Goal: Transaction & Acquisition: Purchase product/service

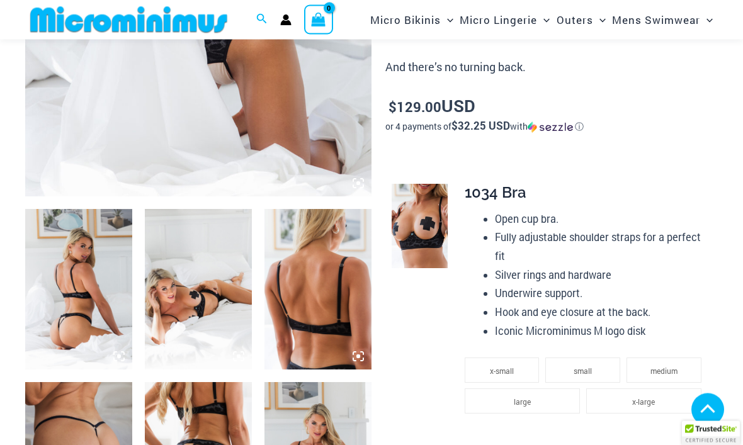
scroll to position [395, 0]
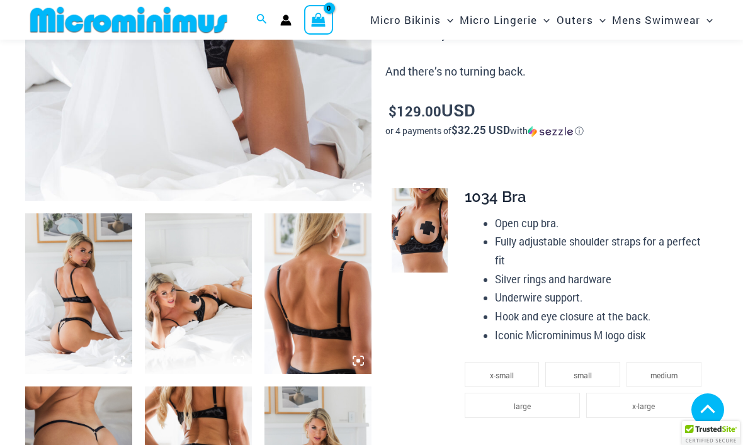
click at [107, 287] on img at bounding box center [78, 293] width 107 height 160
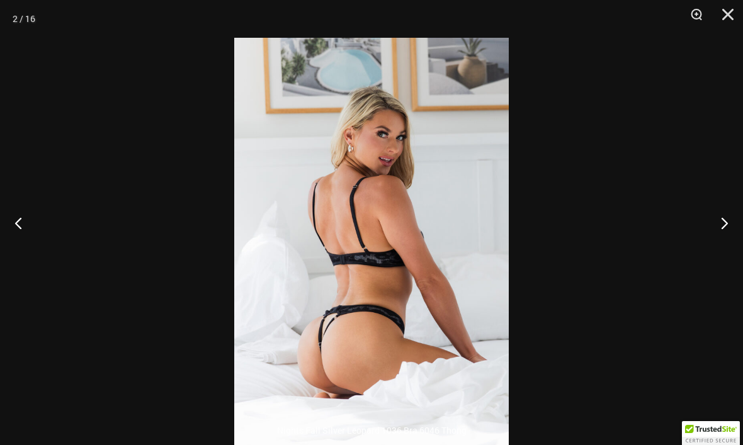
click at [717, 250] on button "Next" at bounding box center [718, 222] width 47 height 63
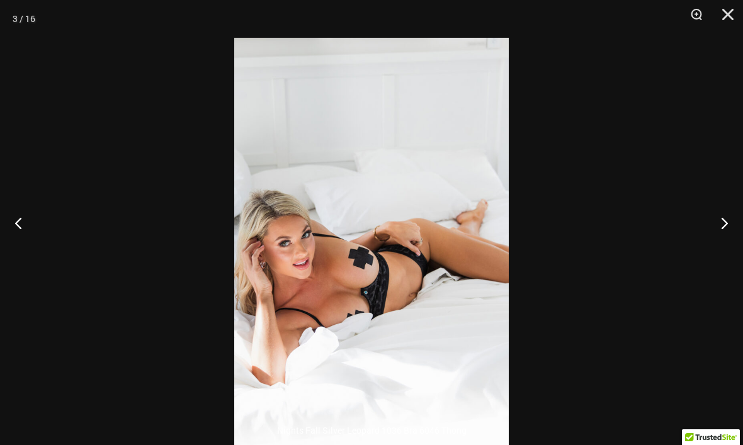
click at [724, 245] on button "Next" at bounding box center [718, 222] width 47 height 63
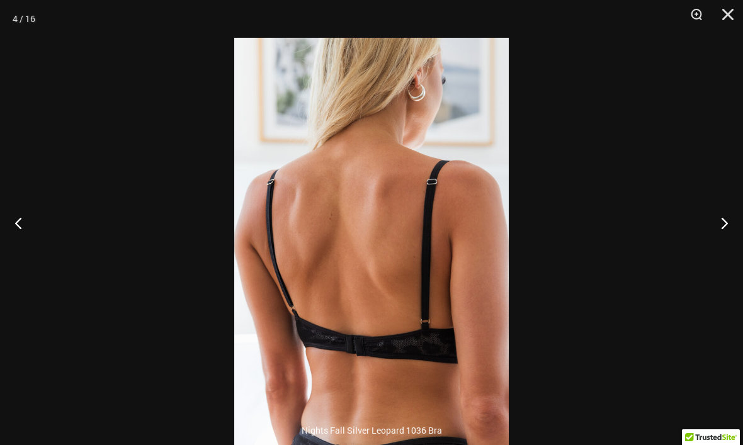
click at [719, 249] on button "Next" at bounding box center [718, 222] width 47 height 63
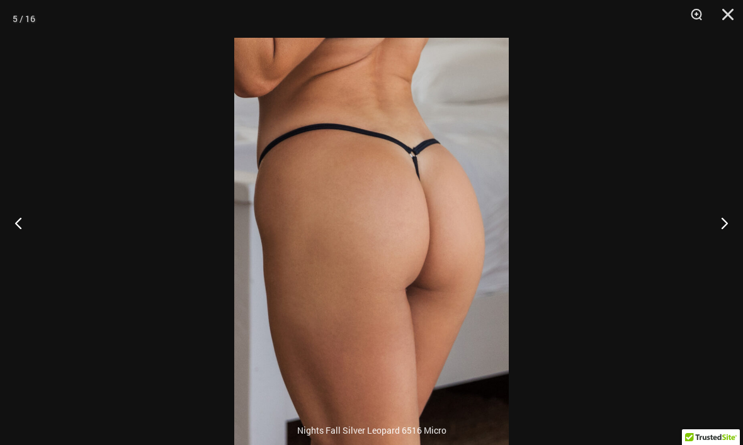
click at [721, 249] on button "Next" at bounding box center [718, 222] width 47 height 63
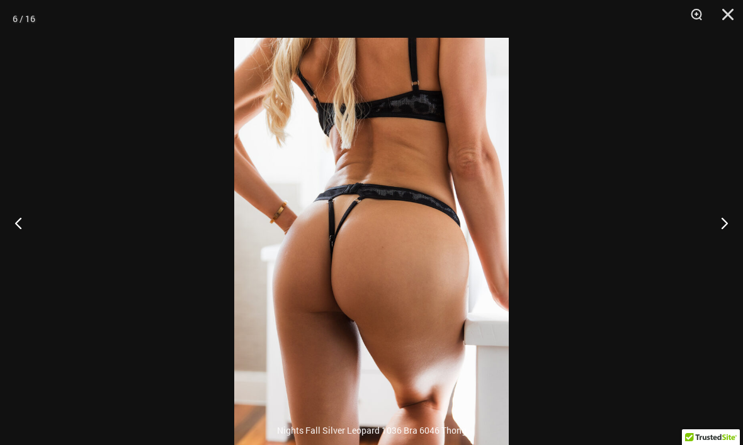
click at [721, 246] on button "Next" at bounding box center [718, 222] width 47 height 63
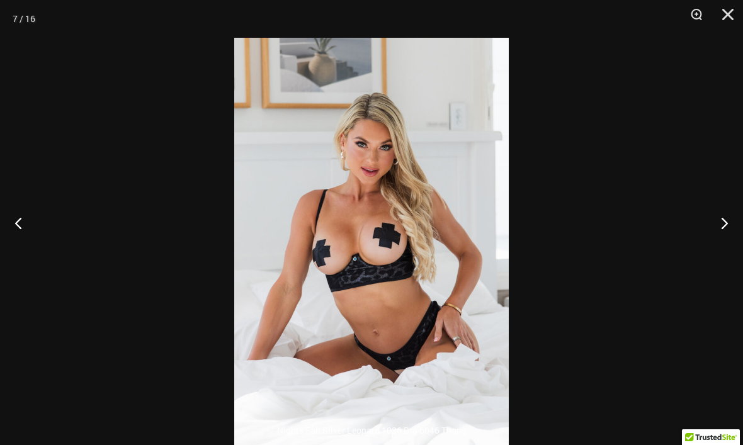
click at [721, 251] on button "Next" at bounding box center [718, 222] width 47 height 63
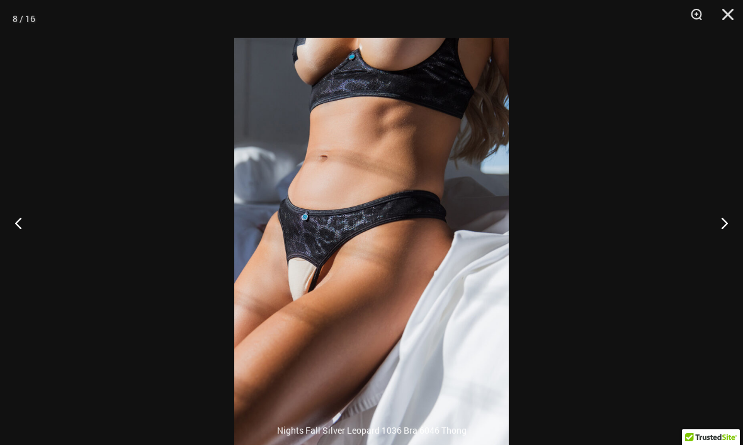
click at [721, 252] on button "Next" at bounding box center [718, 222] width 47 height 63
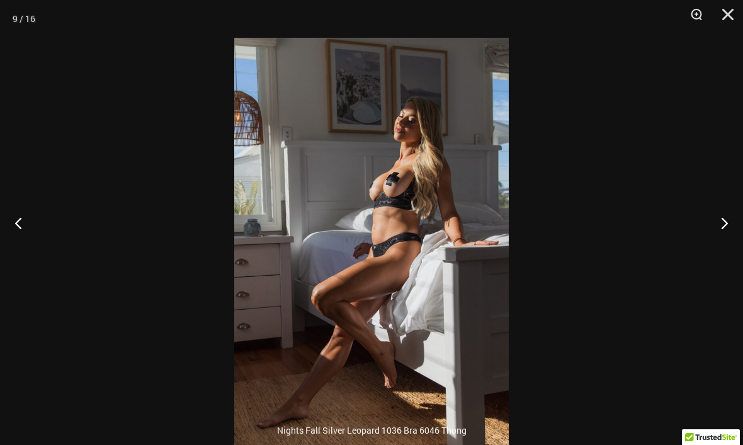
click at [721, 252] on button "Next" at bounding box center [718, 222] width 47 height 63
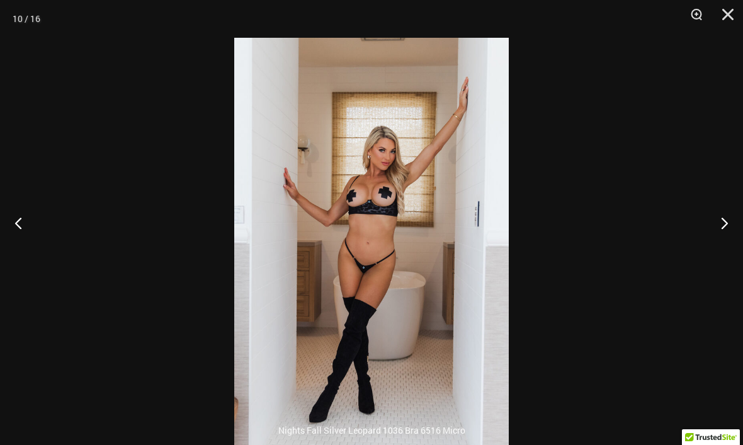
click at [722, 252] on button "Next" at bounding box center [718, 222] width 47 height 63
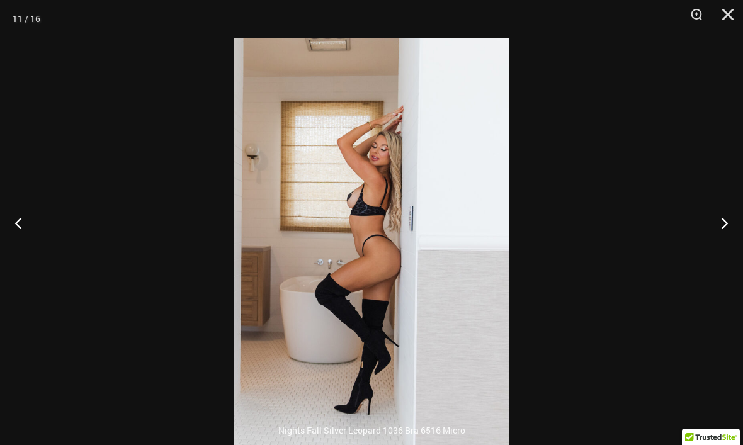
click at [721, 252] on button "Next" at bounding box center [718, 222] width 47 height 63
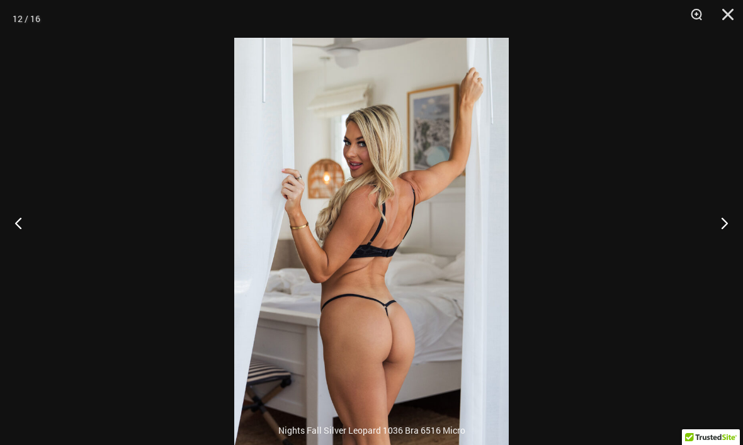
click at [719, 250] on button "Next" at bounding box center [718, 222] width 47 height 63
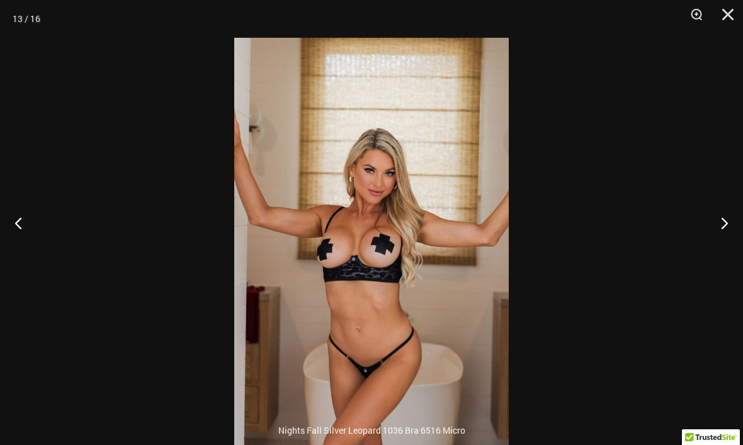
click at [721, 246] on button "Next" at bounding box center [718, 222] width 47 height 63
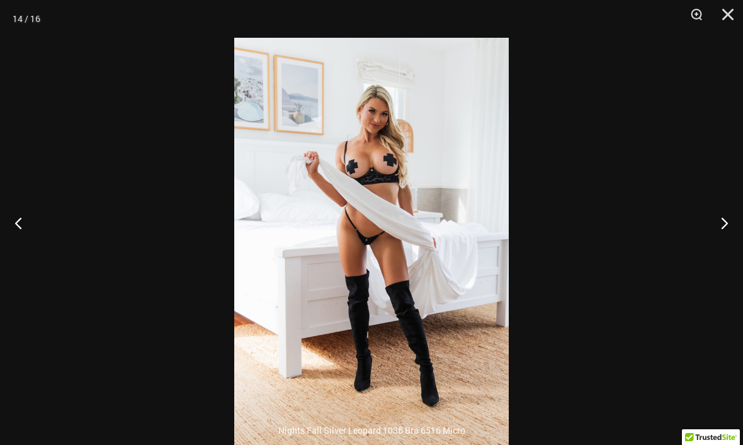
click at [720, 247] on button "Next" at bounding box center [718, 222] width 47 height 63
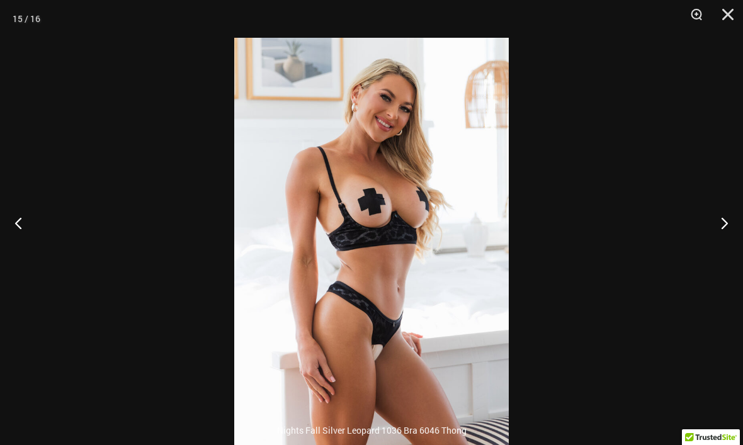
click at [721, 245] on button "Next" at bounding box center [718, 222] width 47 height 63
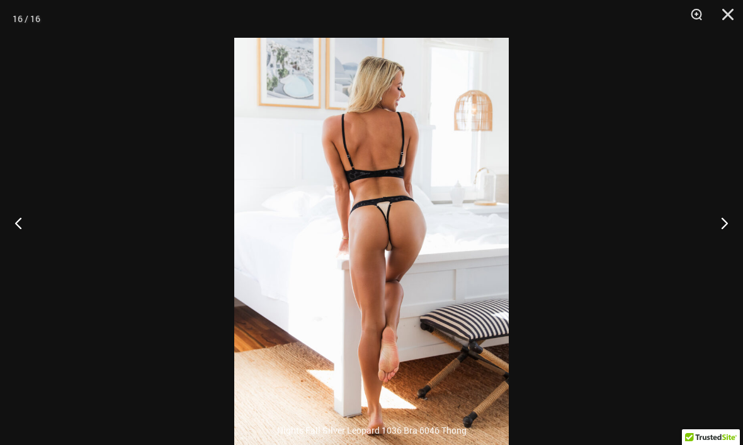
click at [717, 249] on button "Next" at bounding box center [718, 222] width 47 height 63
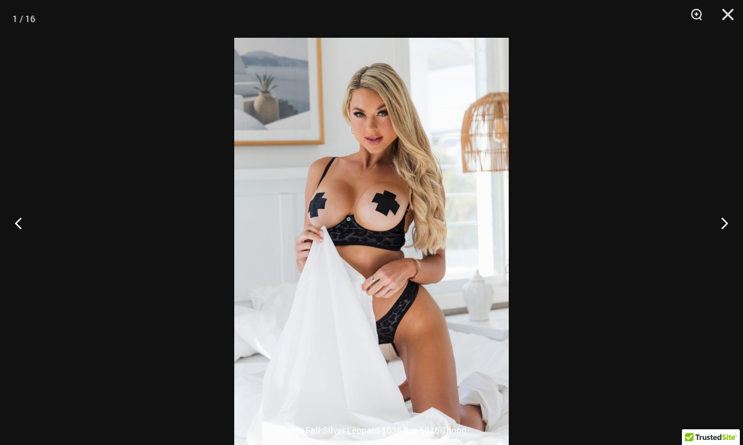
click at [719, 249] on button "Next" at bounding box center [718, 222] width 47 height 63
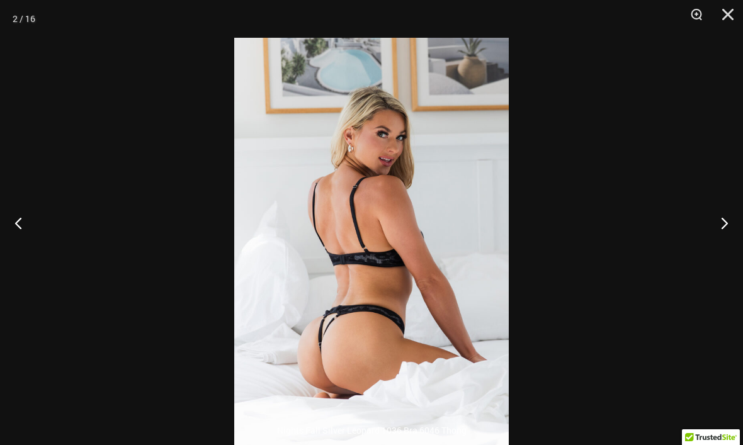
click at [719, 249] on button "Next" at bounding box center [718, 222] width 47 height 63
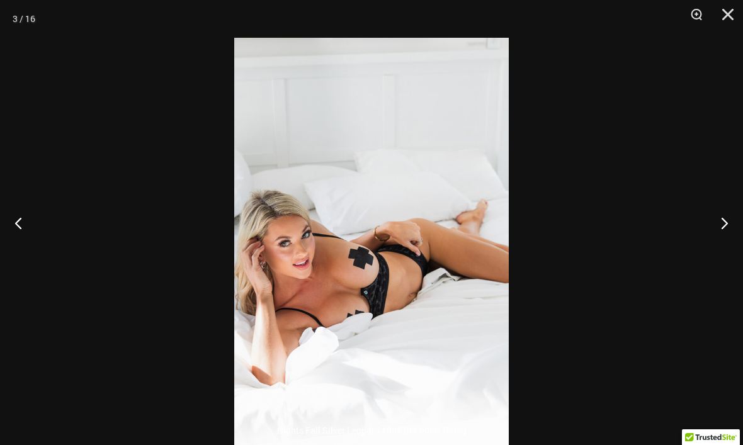
click at [716, 253] on button "Next" at bounding box center [718, 222] width 47 height 63
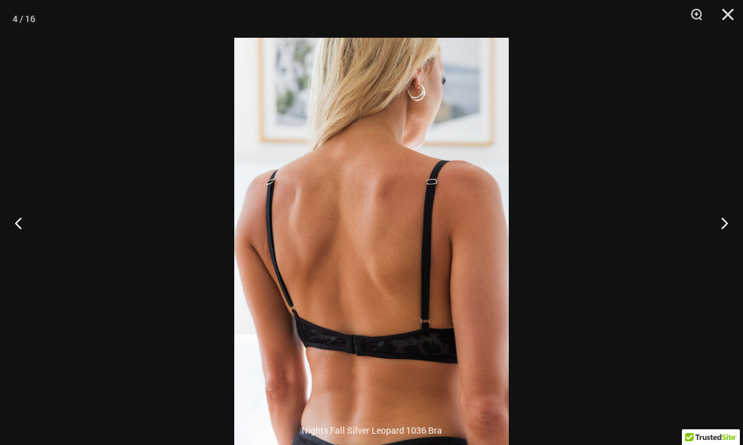
click at [715, 252] on button "Next" at bounding box center [718, 222] width 47 height 63
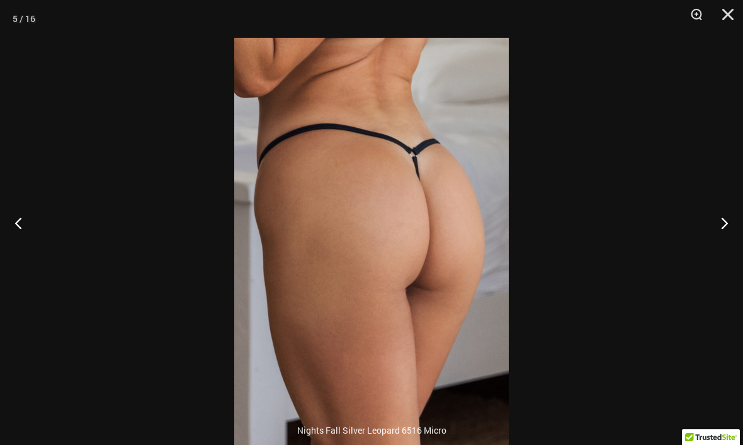
click at [719, 252] on button "Next" at bounding box center [718, 222] width 47 height 63
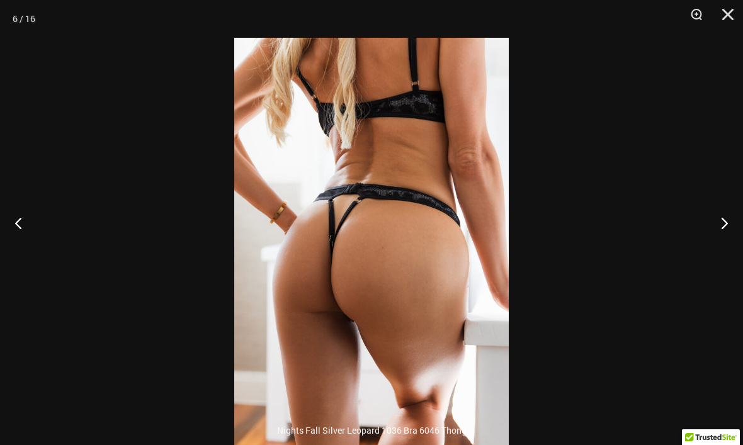
click at [718, 252] on button "Next" at bounding box center [718, 222] width 47 height 63
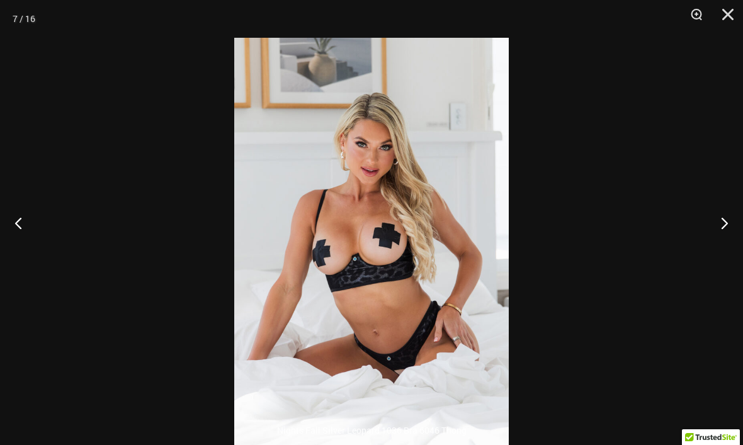
click at [718, 250] on button "Next" at bounding box center [718, 222] width 47 height 63
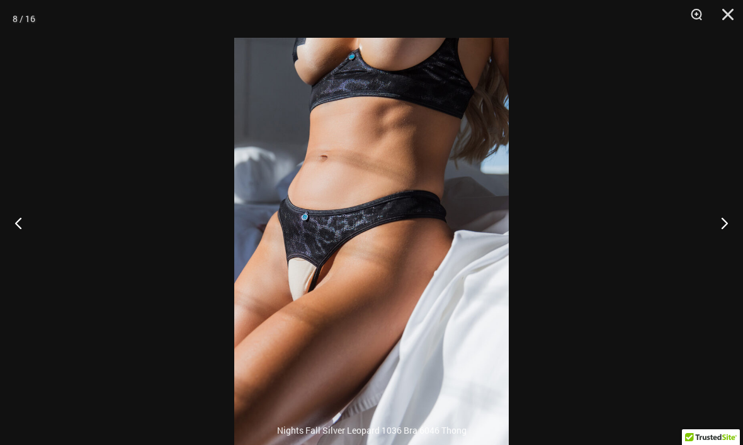
click at [732, 18] on button "Close" at bounding box center [722, 19] width 31 height 38
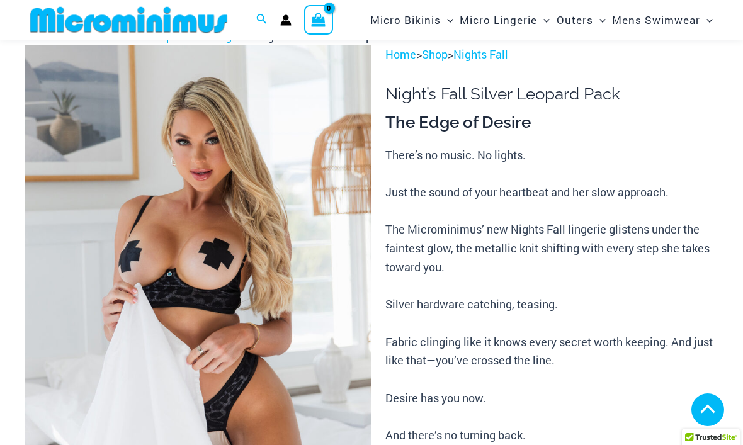
scroll to position [0, 0]
